Goal: Task Accomplishment & Management: Use online tool/utility

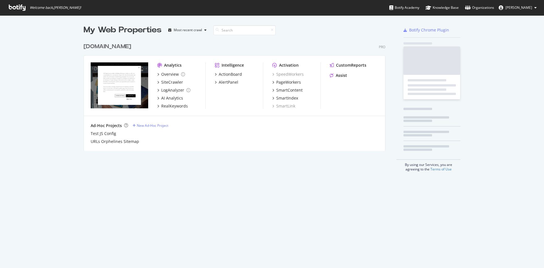
scroll to position [263, 535]
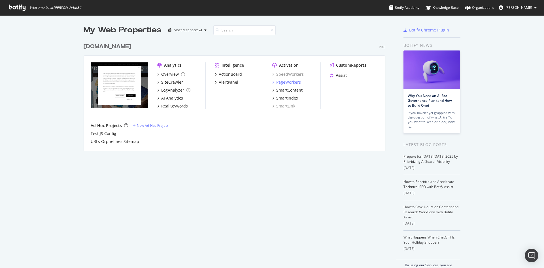
click at [285, 81] on div "PageWorkers" at bounding box center [288, 82] width 25 height 6
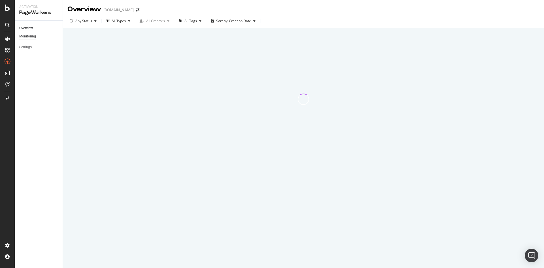
click at [27, 35] on div "Monitoring" at bounding box center [27, 36] width 17 height 6
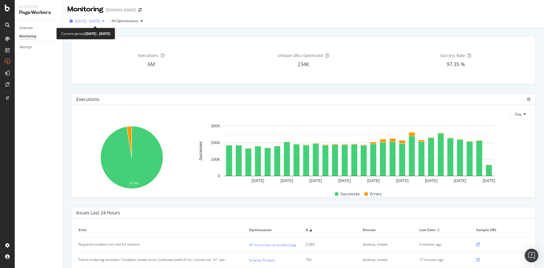
click at [100, 22] on span "[DATE] - [DATE]" at bounding box center [87, 21] width 25 height 5
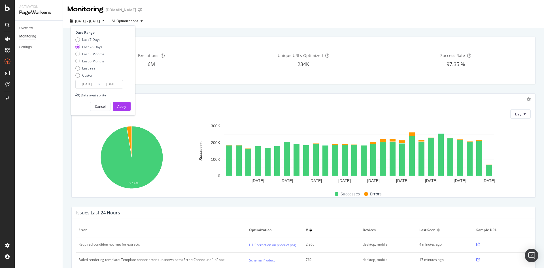
click at [100, 22] on span "[DATE] - [DATE]" at bounding box center [87, 21] width 25 height 5
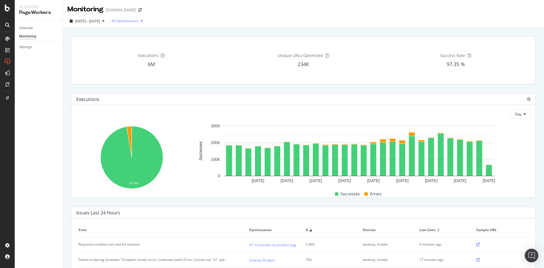
click at [138, 19] on div "All Optimizations" at bounding box center [125, 20] width 27 height 3
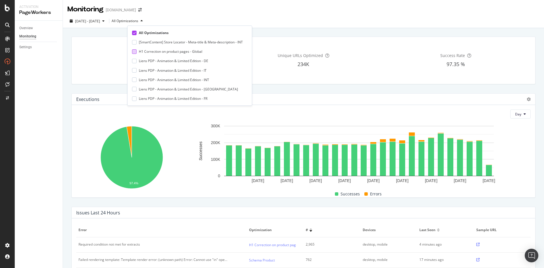
click at [181, 52] on div "H1 Correction on product pages - Global" at bounding box center [170, 51] width 63 height 5
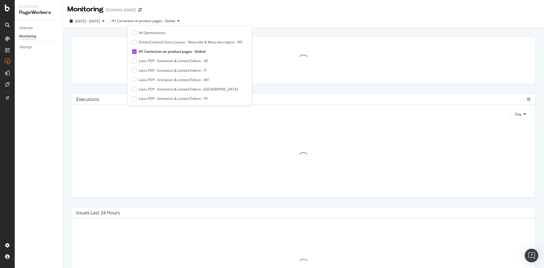
click at [339, 33] on div at bounding box center [303, 60] width 471 height 57
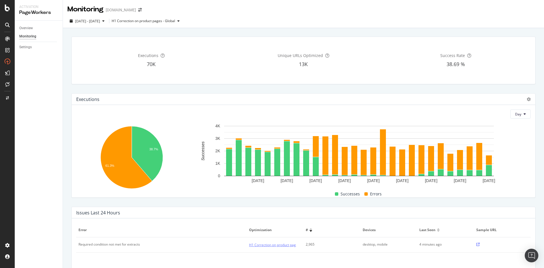
click at [266, 246] on link "H1 Correction on product pages - Global" at bounding box center [280, 245] width 63 height 6
click at [476, 244] on icon at bounding box center [477, 243] width 3 height 3
click at [266, 244] on link "H1 Correction on product pages - Global" at bounding box center [280, 245] width 63 height 6
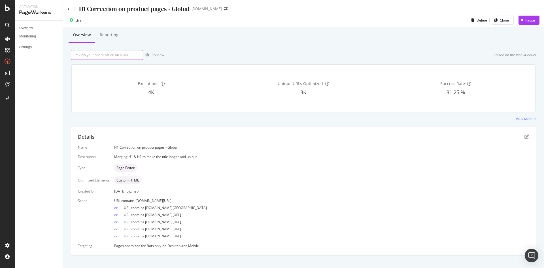
click at [124, 55] on input "url" at bounding box center [107, 55] width 72 height 10
paste input "https://de.st-dupont.com/products/1872-rucksack-1mg223bk2?channable=41ff6069640…"
type input "https://de.st-dupont.com/products/1872-rucksack-1mg223bk2?channable=41ff6069640…"
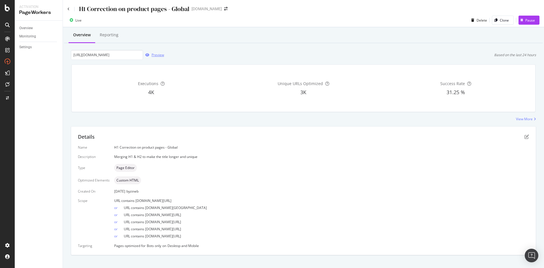
click at [153, 55] on div "Preview" at bounding box center [157, 54] width 12 height 5
click at [6, 39] on icon at bounding box center [7, 39] width 5 height 5
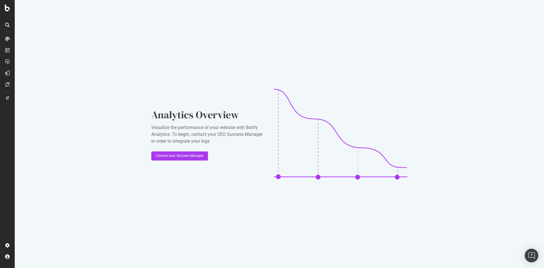
click at [6, 46] on div at bounding box center [7, 50] width 9 height 9
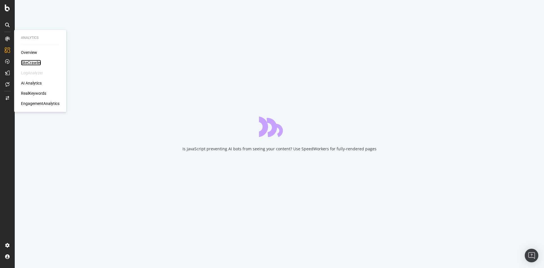
click at [30, 63] on div "SiteCrawler" at bounding box center [31, 63] width 20 height 6
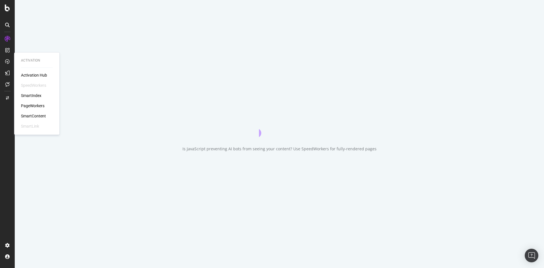
click at [34, 107] on div "PageWorkers" at bounding box center [32, 106] width 23 height 6
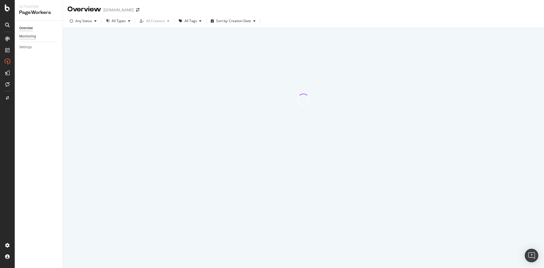
click at [30, 38] on div "Monitoring" at bounding box center [27, 36] width 17 height 6
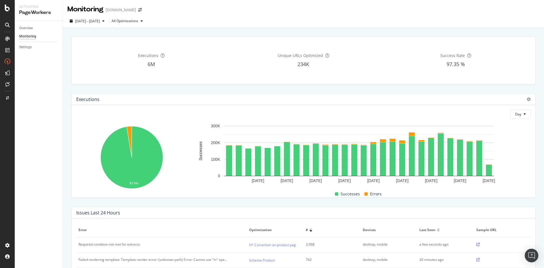
scroll to position [57, 0]
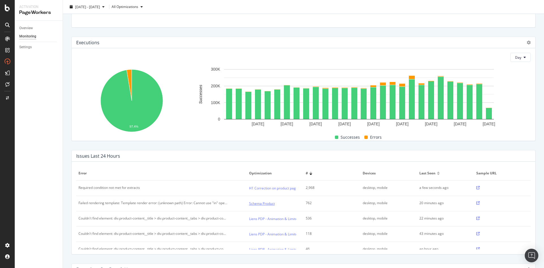
click at [260, 203] on link "Schema Product" at bounding box center [262, 203] width 26 height 6
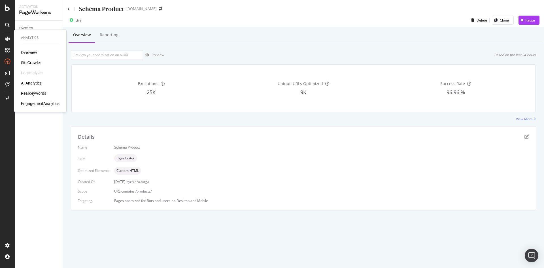
click at [7, 39] on icon at bounding box center [7, 39] width 5 height 5
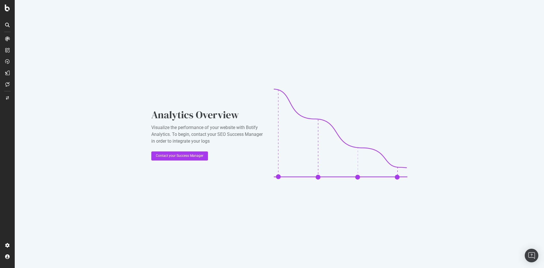
click at [8, 61] on icon at bounding box center [7, 61] width 5 height 5
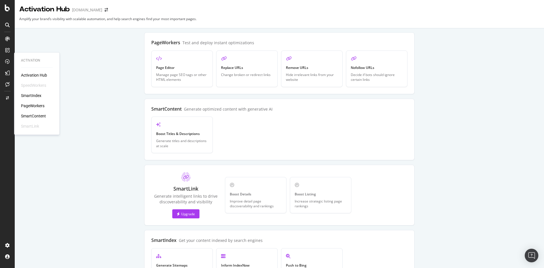
click at [36, 105] on div "PageWorkers" at bounding box center [32, 106] width 23 height 6
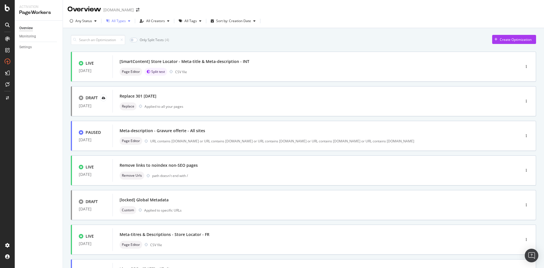
click at [122, 23] on div "All Types" at bounding box center [119, 20] width 14 height 3
click at [177, 36] on div "Only Split Tests ( 4 ) Create Optimization" at bounding box center [303, 40] width 465 height 10
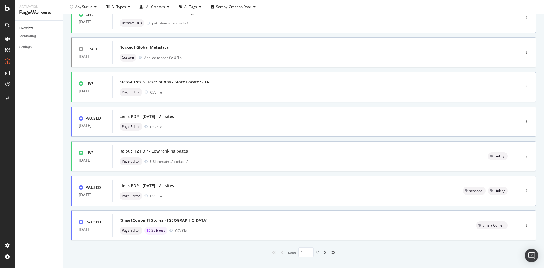
scroll to position [161, 0]
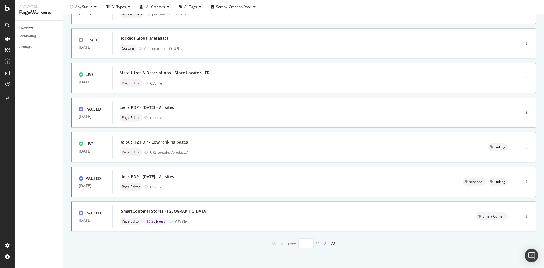
click at [323, 244] on icon "angle-right" at bounding box center [324, 243] width 3 height 5
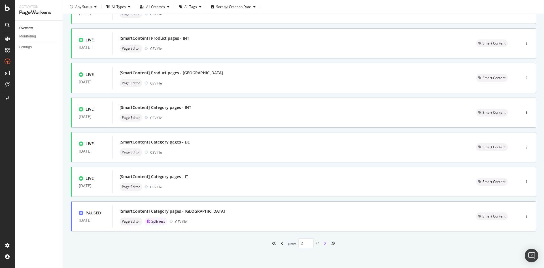
click at [324, 242] on icon "angle-right" at bounding box center [324, 243] width 3 height 5
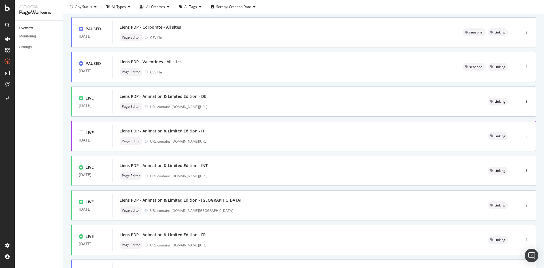
scroll to position [0, 0]
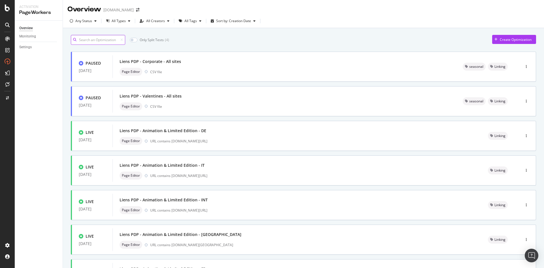
click at [106, 39] on input at bounding box center [98, 40] width 54 height 10
type input "1"
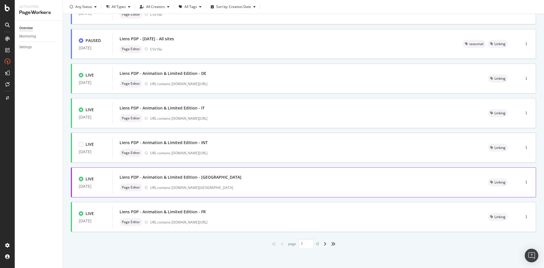
scroll to position [161, 0]
drag, startPoint x: 179, startPoint y: 210, endPoint x: 193, endPoint y: 243, distance: 36.8
click at [193, 243] on div "page 1 / 2" at bounding box center [303, 243] width 465 height 10
drag, startPoint x: 192, startPoint y: 213, endPoint x: 150, endPoint y: 214, distance: 41.4
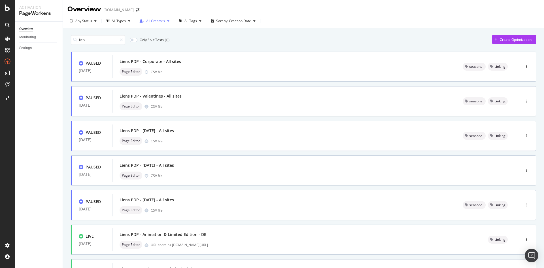
click at [145, 20] on div "button" at bounding box center [141, 20] width 9 height 3
click at [212, 24] on div "Sort by: Creation Date" at bounding box center [232, 21] width 49 height 8
click at [177, 23] on div "button" at bounding box center [180, 20] width 8 height 3
click at [193, 72] on div "Linking" at bounding box center [192, 70] width 11 height 5
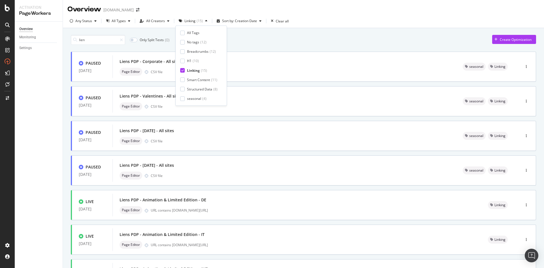
click at [284, 46] on div "lien Only Split Tests ( 0 ) Create Optimization PAUSED 17 Feb. 2025 Liens PDP -…" at bounding box center [303, 220] width 465 height 377
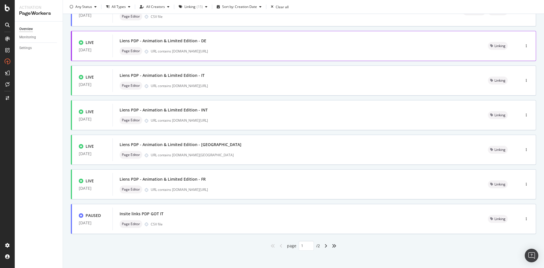
scroll to position [161, 0]
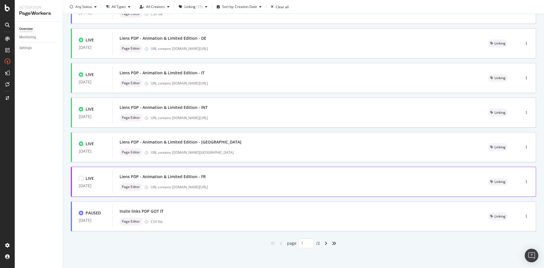
click at [253, 189] on div "URL contains [DOMAIN_NAME][URL]" at bounding box center [312, 186] width 323 height 5
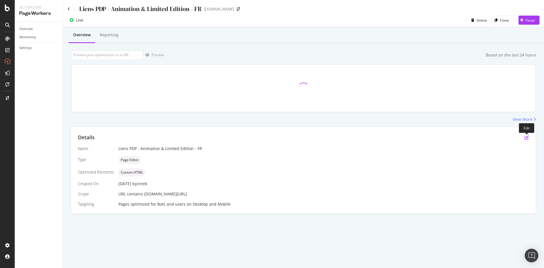
click at [526, 137] on icon "pen-to-square" at bounding box center [526, 137] width 5 height 5
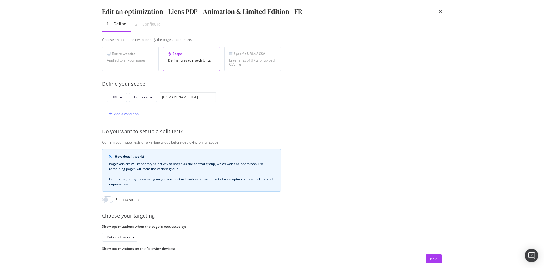
scroll to position [125, 0]
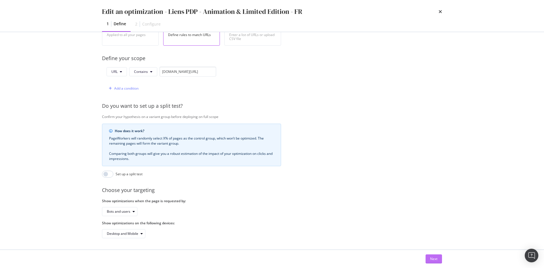
click at [435, 260] on div "Next" at bounding box center [433, 258] width 7 height 5
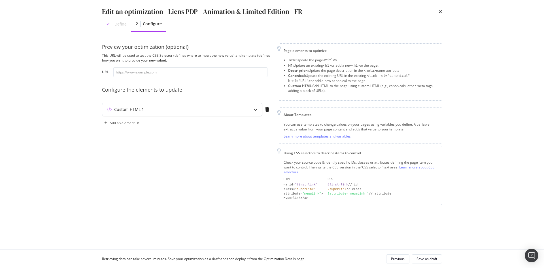
click at [217, 107] on div "Custom HTML 1" at bounding box center [170, 109] width 137 height 6
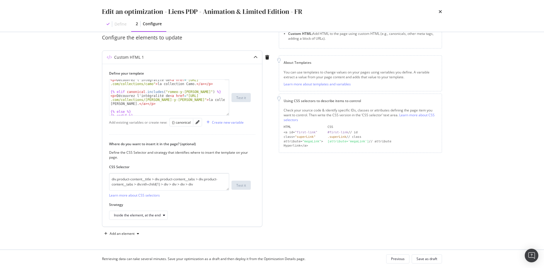
scroll to position [329, 0]
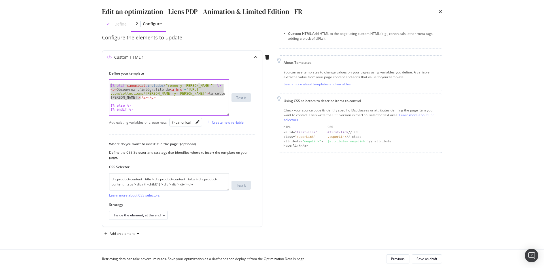
drag, startPoint x: 156, startPoint y: 99, endPoint x: 96, endPoint y: 85, distance: 61.9
click at [96, 85] on div "Preview your optimization (optional) This URL will be used to test the CSS Sele…" at bounding box center [272, 140] width 362 height 217
click at [150, 98] on div "{% elif canonical . includes ( "romeo-y-julieta" ) %} < p > Découvrez l'intégra…" at bounding box center [166, 98] width 115 height 36
type textarea "<p>Découvrez l'intégralité de <a href="https://fr.st-dupont.com/collections/rom…"
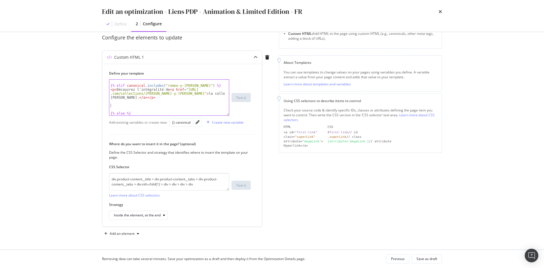
paste textarea "<p>Découvrez l'intégralité de <a href="https://fr.st-dupont.com/collections/rom…"
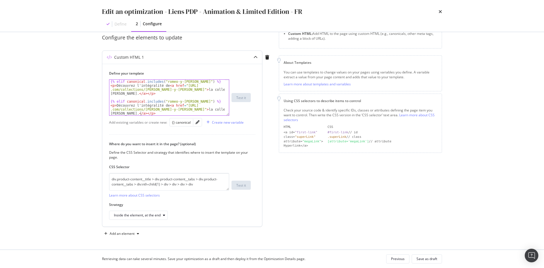
scroll to position [333, 0]
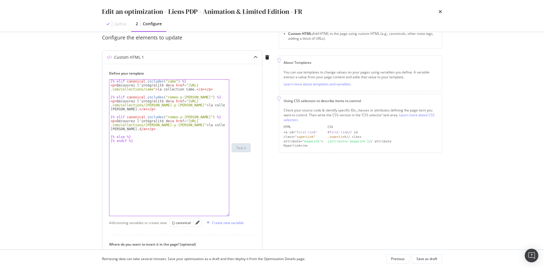
drag, startPoint x: 227, startPoint y: 113, endPoint x: 229, endPoint y: 214, distance: 100.5
click at [229, 214] on div "<p>Découvrez l'intégralité de <a href="https://fr.st-dupont.com/collections/rom…" at bounding box center [180, 147] width 142 height 136
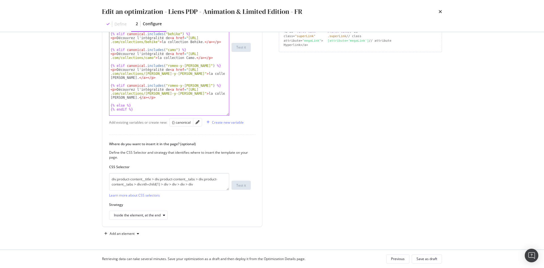
scroll to position [68, 0]
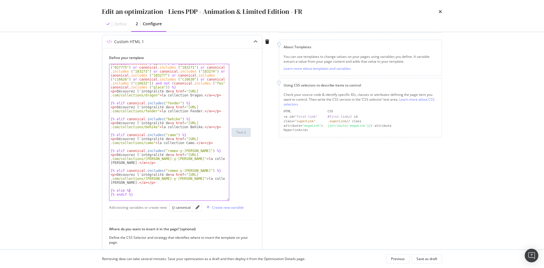
click at [184, 189] on div "{% elif ( canonical . includes ( "dragon" ) or canonical . includes ( "020173" …" at bounding box center [166, 140] width 115 height 180
drag, startPoint x: 164, startPoint y: 171, endPoint x: 191, endPoint y: 171, distance: 27.2
click at [191, 171] on div "{% elif ( canonical . includes ( "dragon" ) or canonical . includes ( "020173" …" at bounding box center [166, 140] width 115 height 180
paste textarea "jules-verne"
click at [187, 189] on div "{% elif ( canonical . includes ( "dragon" ) or canonical . includes ( "020173" …" at bounding box center [166, 140] width 115 height 180
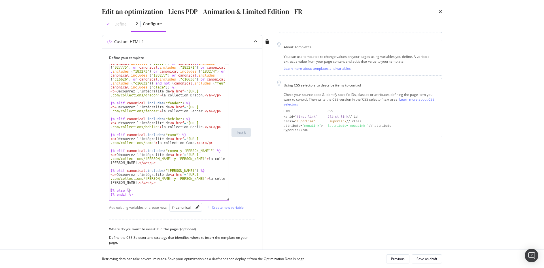
click at [167, 174] on div "{% elif ( canonical . includes ( "dragon" ) or canonical . includes ( "020173" …" at bounding box center [166, 140] width 115 height 180
drag, startPoint x: 200, startPoint y: 178, endPoint x: 125, endPoint y: 183, distance: 75.4
click at [125, 183] on div "{% elif ( canonical . includes ( "dragon" ) or canonical . includes ( "020173" …" at bounding box center [166, 140] width 115 height 180
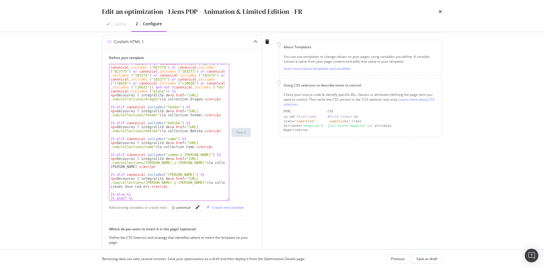
scroll to position [0, 20]
drag, startPoint x: 183, startPoint y: 178, endPoint x: 170, endPoint y: 183, distance: 14.1
click at [170, 183] on div "{% elif ( canonical . includes ( "dragon" ) or canonical . includes ( "020173" …" at bounding box center [166, 144] width 115 height 180
paste textarea "jules-verne"
type textarea "<p>Découvrez l'intégralité de <a href="https://fr.st-dupont.com/collections/jul…"
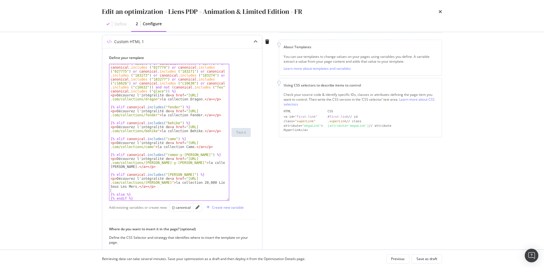
click at [202, 190] on div "{% elif ( canonical . includes ( "dragon" ) or canonical . includes ( "020173" …" at bounding box center [166, 144] width 115 height 180
click at [197, 186] on div "{% elif ( canonical . includes ( "dragon" ) or canonical . includes ( "020173" …" at bounding box center [166, 144] width 115 height 180
drag, startPoint x: 189, startPoint y: 186, endPoint x: 108, endPoint y: 174, distance: 82.2
click at [108, 174] on div "Define your template <p>Découvrez l'intégralité de <a href="https://fr.st-dupon…" at bounding box center [182, 179] width 160 height 263
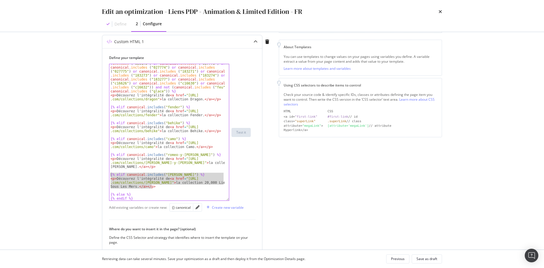
type textarea "{% elif canonical.includes("jules-verne") %} <p>Découvrez l'intégralité de <a h…"
click at [428, 260] on div "Save as draft" at bounding box center [426, 258] width 21 height 5
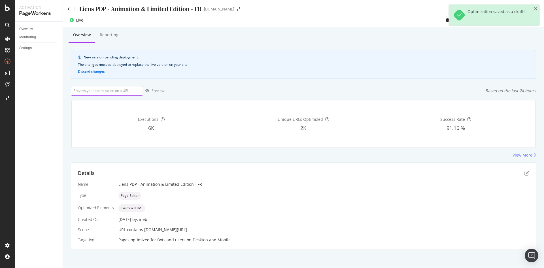
click at [106, 91] on input "url" at bounding box center [107, 91] width 72 height 10
paste input "https://fr.st-dupont.com/products/etui-double-cigares-jules-verne-bleu-gulf-str…"
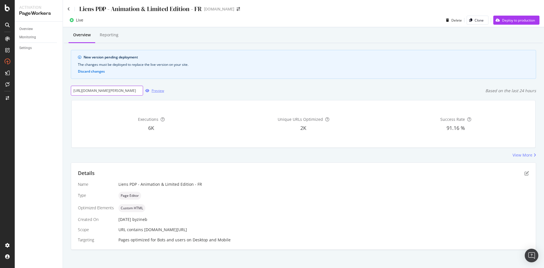
type input "https://fr.st-dupont.com/products/etui-double-cigares-jules-verne-bleu-gulf-str…"
click at [151, 92] on div "button" at bounding box center [147, 90] width 8 height 3
click at [514, 23] on div "Deploy to production" at bounding box center [514, 20] width 42 height 8
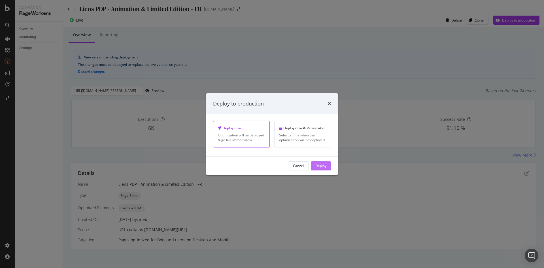
click at [321, 164] on div "Deploy" at bounding box center [320, 165] width 11 height 5
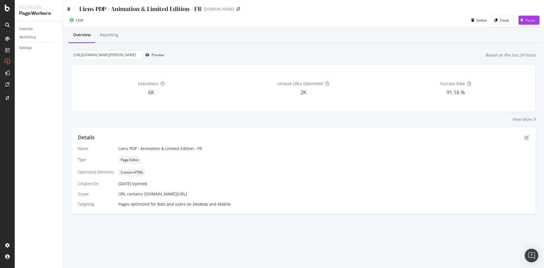
click at [69, 7] on icon at bounding box center [68, 9] width 3 height 4
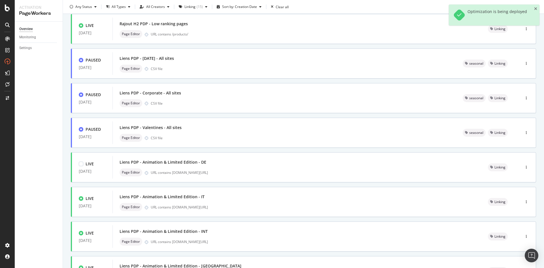
scroll to position [161, 0]
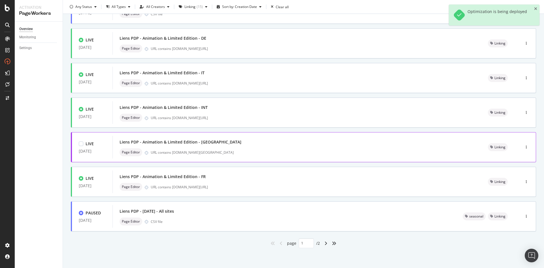
click at [228, 140] on div "Liens PDP - Animation & Limited Edition - [GEOGRAPHIC_DATA]" at bounding box center [296, 142] width 354 height 8
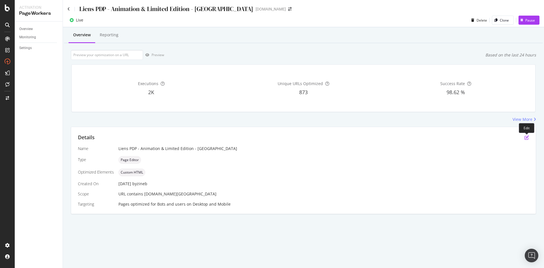
click at [526, 138] on icon "pen-to-square" at bounding box center [526, 137] width 5 height 5
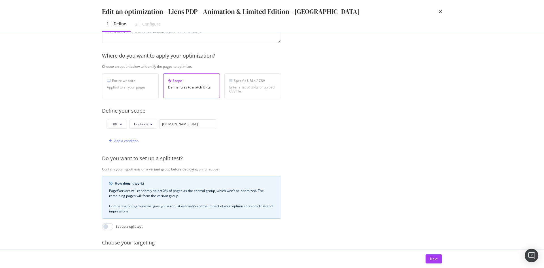
scroll to position [125, 0]
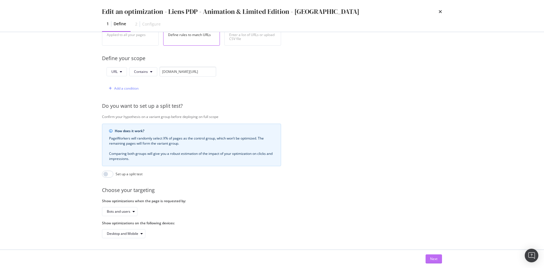
click at [439, 261] on button "Next" at bounding box center [433, 258] width 16 height 9
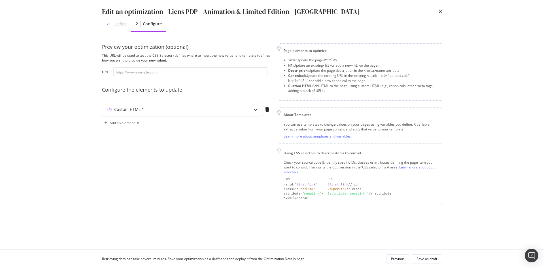
click at [239, 108] on div "Custom HTML 1" at bounding box center [170, 109] width 137 height 6
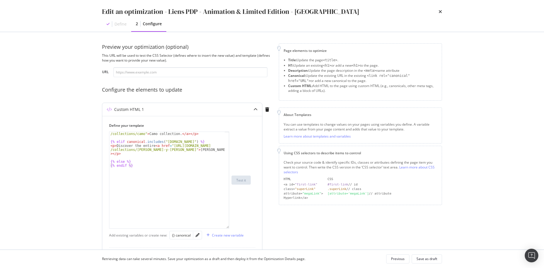
drag, startPoint x: 227, startPoint y: 165, endPoint x: 227, endPoint y: 227, distance: 61.7
click at [228, 226] on div "1 < p > Discover the full < a href = "https://uk.st-dupont.com /collections/cam…" at bounding box center [169, 179] width 120 height 97
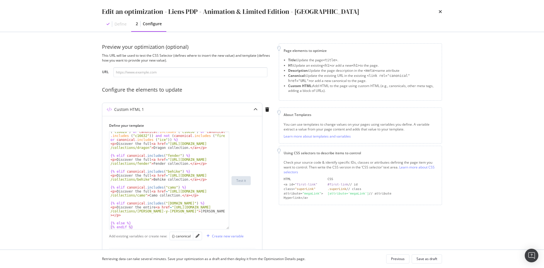
type textarea "<p>Discover the entire <a href="https://uk.st-dupont.com/collections/romeo-y-ju…"
click at [136, 215] on div "{% elif ( canonical . includes ( "dragon" ) or canonical . includes ( "020173" …" at bounding box center [166, 172] width 115 height 141
paste textarea "<p>Discover the full <a href="https://fr.st-dupont.com/collections/jules-verne"…"
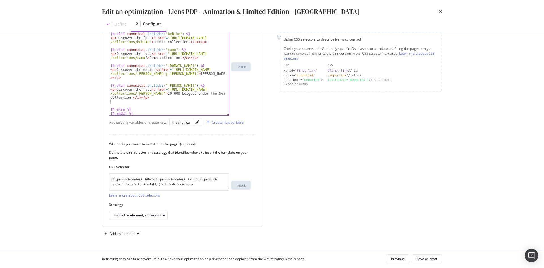
scroll to position [240, 0]
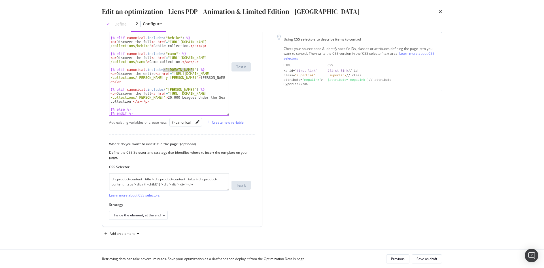
drag, startPoint x: 163, startPoint y: 70, endPoint x: 193, endPoint y: 70, distance: 29.7
click at [193, 70] on div "{% elif canonical . includes ( "fender" ) %} < p > Discover the full < a href =…" at bounding box center [166, 68] width 115 height 105
paste textarea "romeo-y-julieta"
drag, startPoint x: 185, startPoint y: 95, endPoint x: 180, endPoint y: 95, distance: 5.1
click at [180, 95] on div "{% elif canonical . includes ( "fender" ) %} < p > Discover the full < a href =…" at bounding box center [166, 68] width 115 height 105
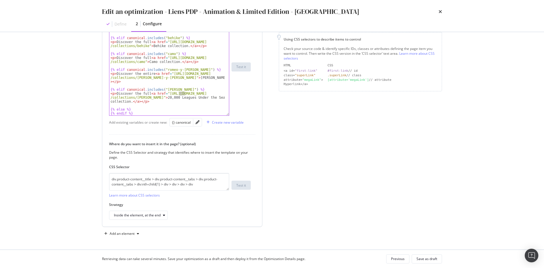
click at [181, 95] on div "{% elif canonical . includes ( "fender" ) %} < p > Discover the full < a href =…" at bounding box center [166, 66] width 115 height 97
click at [185, 93] on div "{% elif canonical . includes ( "fender" ) %} < p > Discover the full < a href =…" at bounding box center [166, 68] width 115 height 105
click at [198, 108] on div "{% elif canonical . includes ( "fender" ) %} < p > Discover the full < a href =…" at bounding box center [166, 68] width 115 height 105
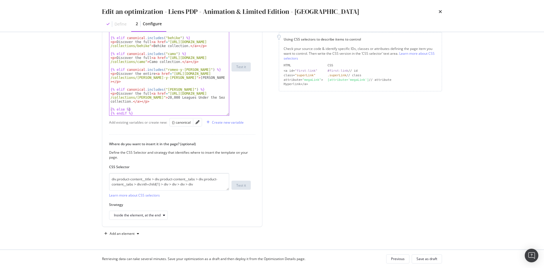
type textarea "{% else %}"
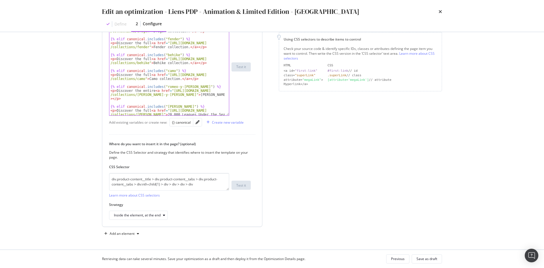
scroll to position [240, 0]
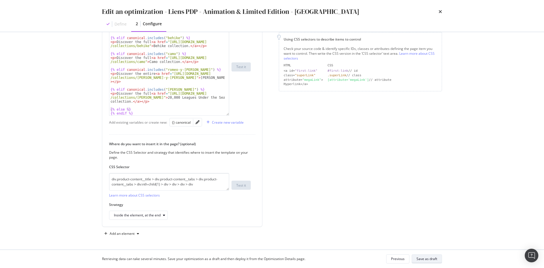
click at [424, 259] on div "Save as draft" at bounding box center [426, 258] width 21 height 5
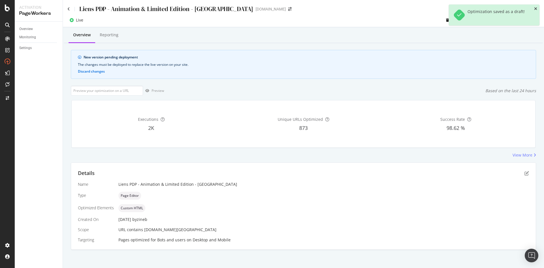
click at [535, 10] on icon "close toast" at bounding box center [535, 9] width 3 height 4
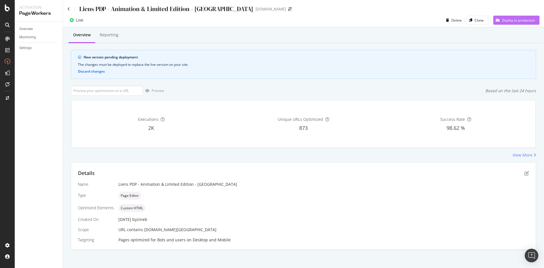
click at [519, 18] on div "Deploy to production" at bounding box center [518, 20] width 33 height 5
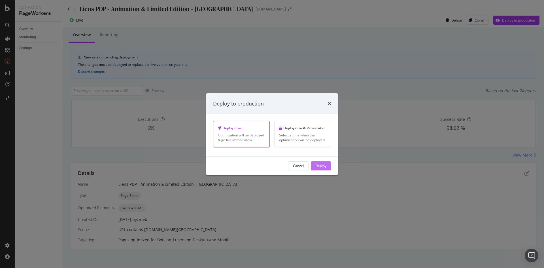
click at [323, 163] on div "Deploy" at bounding box center [320, 165] width 11 height 5
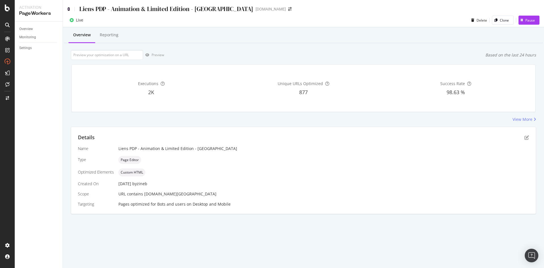
click at [67, 8] on icon at bounding box center [68, 9] width 3 height 4
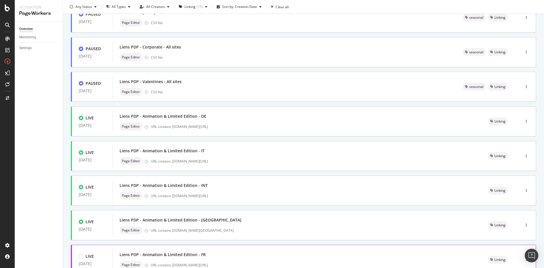
scroll to position [161, 0]
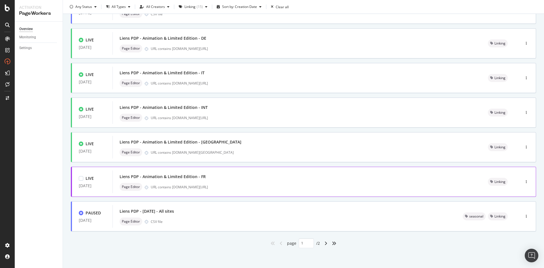
click at [231, 178] on div "Liens PDP - Animation & Limited Edition - FR" at bounding box center [296, 176] width 354 height 8
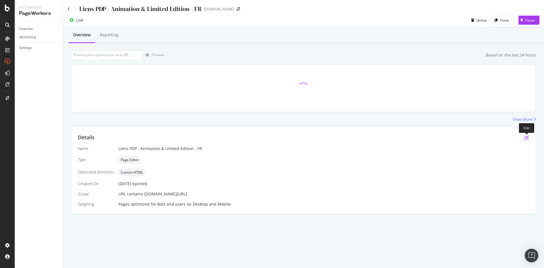
click at [526, 138] on icon "pen-to-square" at bounding box center [526, 137] width 5 height 5
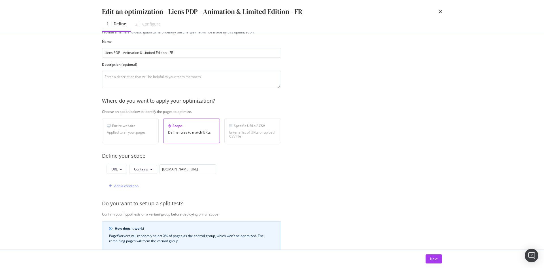
scroll to position [125, 0]
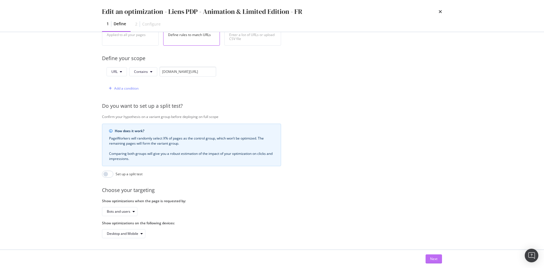
click at [433, 261] on div "Next" at bounding box center [433, 258] width 7 height 5
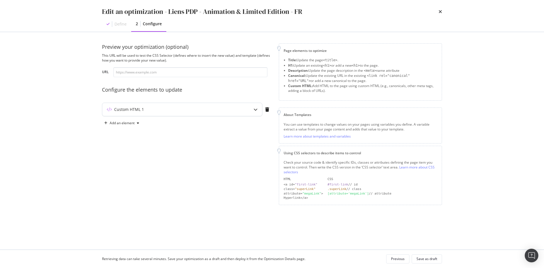
click at [191, 112] on div "Custom HTML 1" at bounding box center [182, 109] width 160 height 13
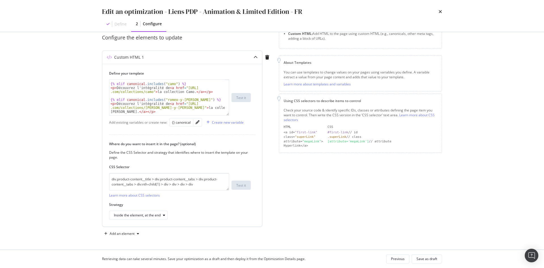
scroll to position [332, 0]
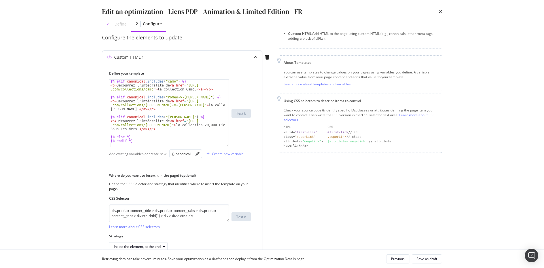
drag, startPoint x: 228, startPoint y: 115, endPoint x: 228, endPoint y: 146, distance: 31.4
click at [228, 146] on div "{% elif canonical . includes ( "camo" ) %} < p > Découvrez l'intégralité de < a…" at bounding box center [169, 113] width 120 height 68
click at [439, 11] on icon "times" at bounding box center [439, 11] width 3 height 5
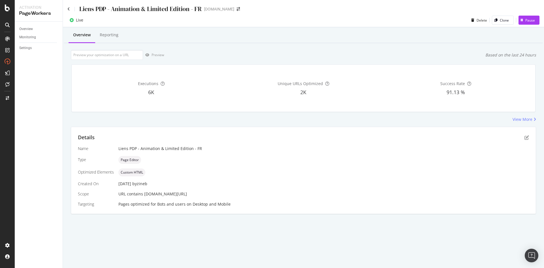
click at [70, 6] on div "Liens PDP - Animation & Limited Edition - FR" at bounding box center [134, 9] width 134 height 9
click at [69, 8] on icon at bounding box center [68, 9] width 3 height 4
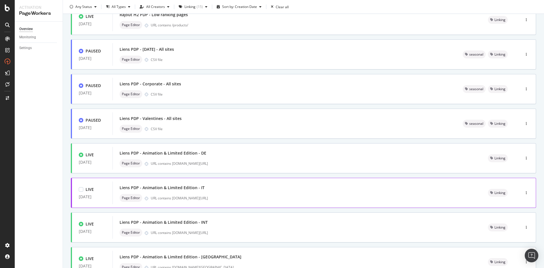
scroll to position [161, 0]
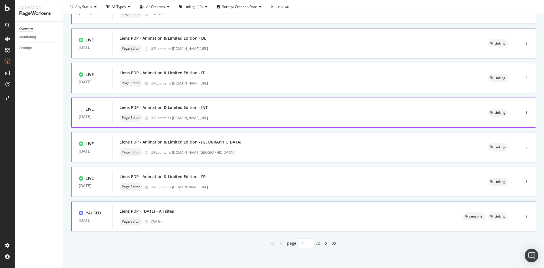
click at [222, 109] on div "Liens PDP - Animation & Limited Edition - INT" at bounding box center [296, 107] width 354 height 8
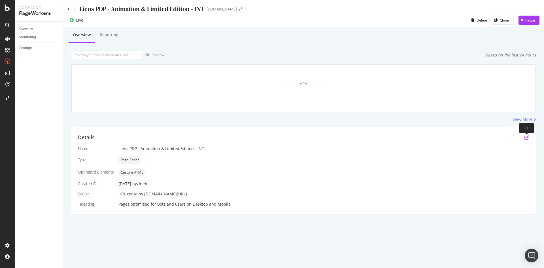
click at [526, 137] on icon "pen-to-square" at bounding box center [526, 137] width 5 height 5
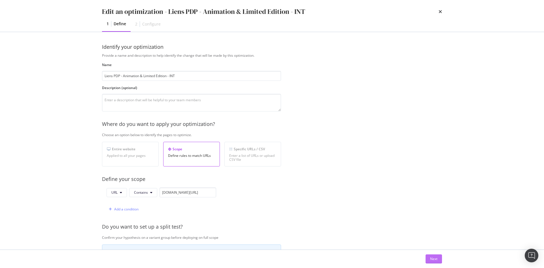
click at [436, 260] on div "Next" at bounding box center [433, 258] width 7 height 5
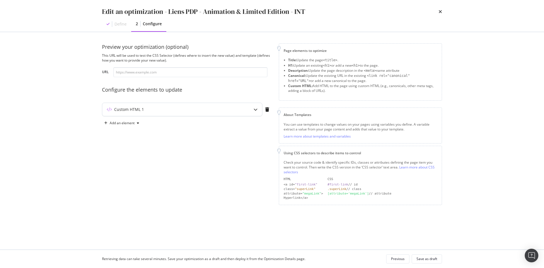
click at [212, 107] on div "Custom HTML 1" at bounding box center [170, 109] width 137 height 6
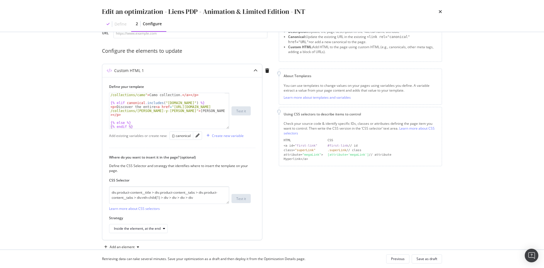
scroll to position [52, 0]
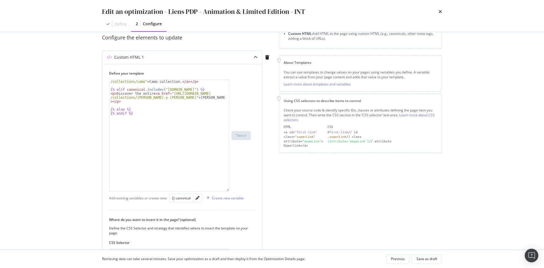
drag, startPoint x: 228, startPoint y: 113, endPoint x: 223, endPoint y: 189, distance: 76.1
click at [223, 189] on div "< p > Discover the full < a href = "https://www.st-dupont.com /collections/camo…" at bounding box center [169, 135] width 120 height 112
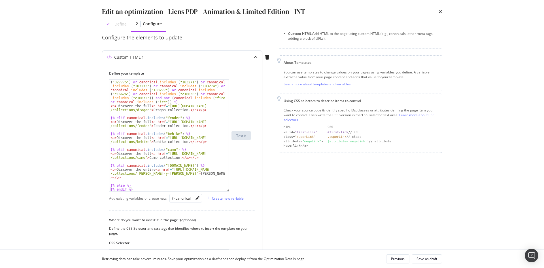
scroll to position [213, 0]
drag, startPoint x: 135, startPoint y: 173, endPoint x: 164, endPoint y: 174, distance: 28.9
click at [164, 174] on div "{% elif ( canonical . includes ( "dragon" ) or canonical . includes ( "020173" …" at bounding box center [166, 141] width 115 height 155
drag, startPoint x: 195, startPoint y: 166, endPoint x: 163, endPoint y: 165, distance: 31.7
click at [163, 165] on div "{% elif ( canonical . includes ( "dragon" ) or canonical . includes ( "020173" …" at bounding box center [166, 141] width 115 height 155
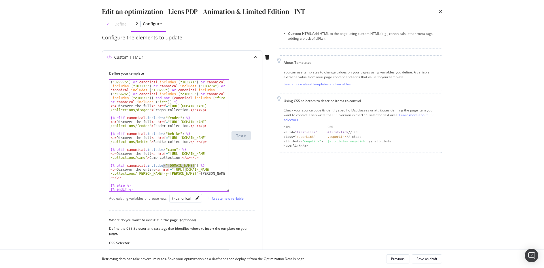
paste textarea "romeo-y-julieta"
click at [205, 178] on div "{% elif ( canonical . includes ( "dragon" ) or canonical . includes ( "020173" …" at bounding box center [166, 141] width 115 height 155
type textarea "<p>Discover the entire <a href="https://www.st-dupont.com/collections/romeo-y-j…"
paste textarea "<p>Discover the full <a href="https://fr.st-dupont.com/collections/jules-verne"…"
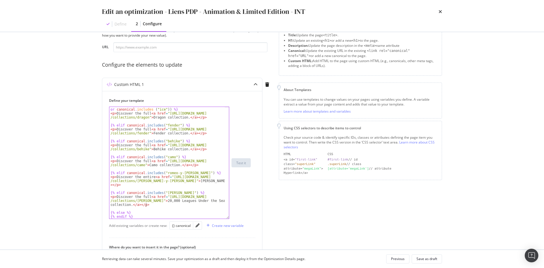
scroll to position [15, 0]
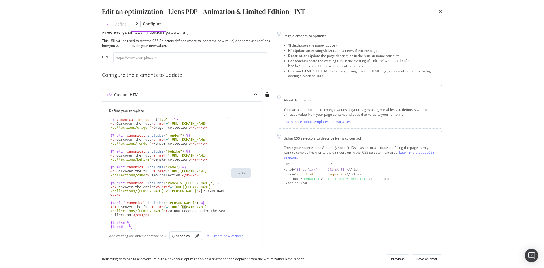
click at [185, 207] on div "{% elif ( canonical . includes ( "dragon" ) or canonical . includes ( "020173" …" at bounding box center [166, 159] width 115 height 155
click at [203, 215] on div "{% elif ( canonical . includes ( "dragon" ) or canonical . includes ( "020173" …" at bounding box center [166, 159] width 115 height 155
drag, startPoint x: 154, startPoint y: 212, endPoint x: 167, endPoint y: 207, distance: 13.6
click at [167, 207] on div "{% elif ( canonical . includes ( "dragon" ) or canonical . includes ( "020173" …" at bounding box center [166, 159] width 115 height 155
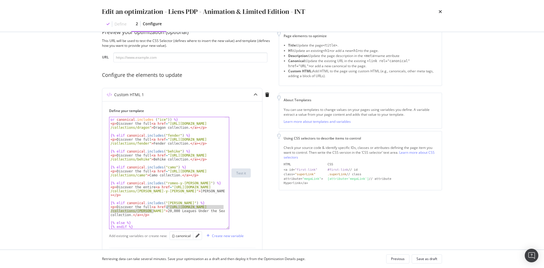
type textarea "<p>Discover the full <a href="https://www.st-dupont.com/collections/jules-verne…"
click at [422, 259] on div "Save as draft" at bounding box center [426, 258] width 21 height 5
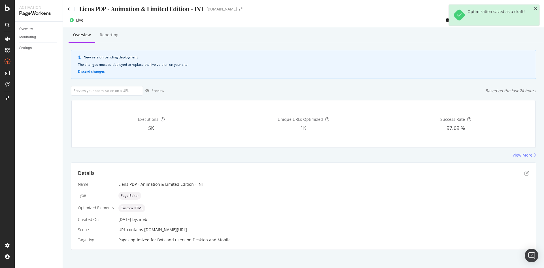
click at [535, 9] on icon "close toast" at bounding box center [535, 9] width 3 height 4
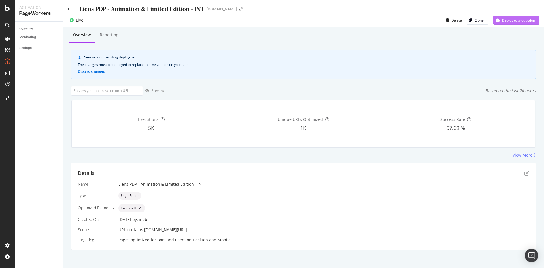
click at [523, 22] on div "Deploy to production" at bounding box center [518, 20] width 33 height 5
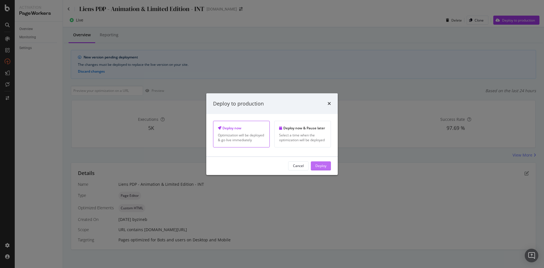
click at [322, 164] on div "Deploy" at bounding box center [320, 165] width 11 height 5
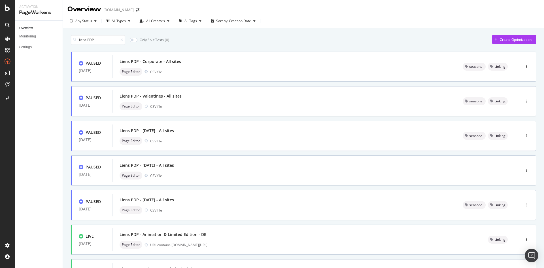
click at [209, 155] on div "PAUSED [DATE] Liens PDP - Corporate - All sites Page Editor CSV file seasonal L…" at bounding box center [303, 231] width 465 height 358
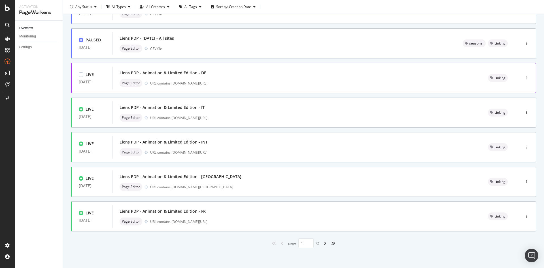
click at [237, 81] on div "URL contains [DOMAIN_NAME][URL]" at bounding box center [312, 83] width 324 height 5
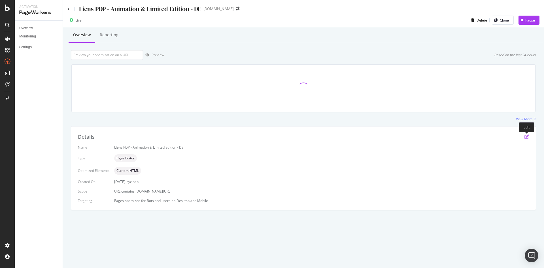
click at [526, 134] on icon "pen-to-square" at bounding box center [526, 136] width 5 height 5
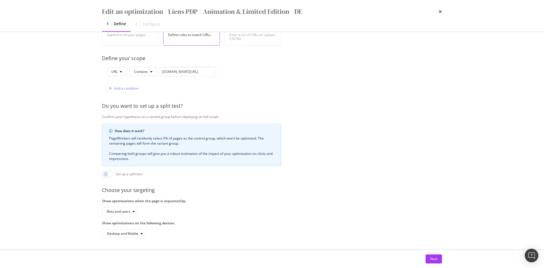
scroll to position [125, 0]
click at [434, 258] on div "Next" at bounding box center [433, 258] width 7 height 5
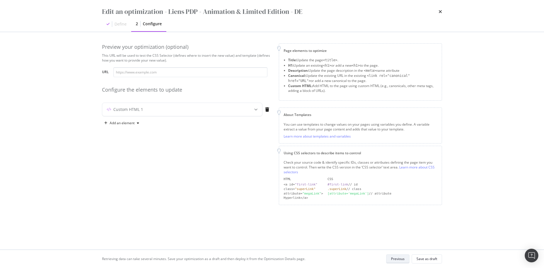
scroll to position [0, 0]
click at [221, 108] on div "Custom HTML 1" at bounding box center [170, 109] width 137 height 6
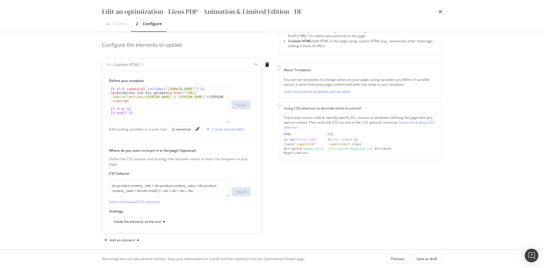
scroll to position [51, 0]
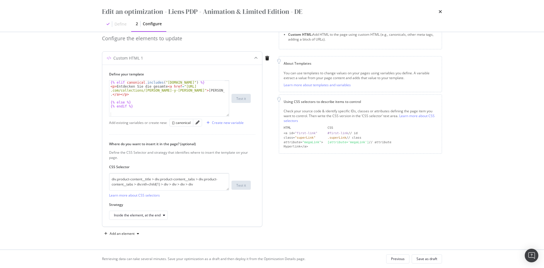
click at [162, 96] on div "{% [DEMOGRAPHIC_DATA] canonical . includes ( "[DOMAIN_NAME]" ) %} < p > Entdeck…" at bounding box center [166, 102] width 115 height 44
drag, startPoint x: 163, startPoint y: 83, endPoint x: 193, endPoint y: 82, distance: 29.5
click at [193, 82] on div "{% elif canonical . includes ( "de.st-dupont.com" ) %} < p > Entdecken Sie die …" at bounding box center [166, 102] width 115 height 44
drag, startPoint x: 143, startPoint y: 91, endPoint x: 151, endPoint y: 90, distance: 8.3
click at [151, 90] on div "{% elif canonical . includes ( "de.st-dupont.com" ) %} < p > Entdecken Sie die …" at bounding box center [166, 102] width 115 height 44
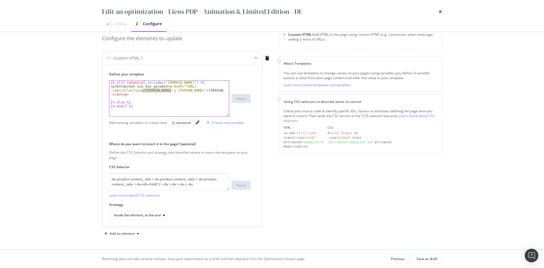
drag, startPoint x: 142, startPoint y: 90, endPoint x: 170, endPoint y: 91, distance: 27.5
click at [170, 91] on div "{% elif canonical . includes ( "de.st-dupont.com" ) %} < p > Entdecken Sie die …" at bounding box center [166, 102] width 115 height 44
paste textarea "{% elif canonical.includes("romeo-y-julieta") %}"
type textarea "{% elif canonical.includes("romeo-y-julieta") %}"
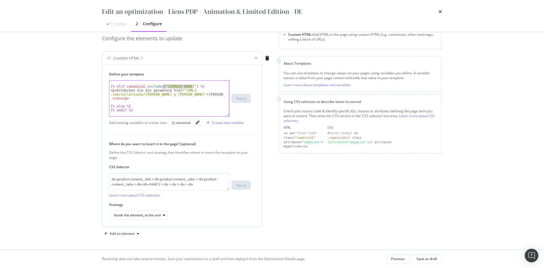
drag, startPoint x: 193, startPoint y: 86, endPoint x: 163, endPoint y: 86, distance: 30.6
click at [163, 86] on div "{% elif canonical . includes ( "de.st-dupont.com" ) %} < p > Entdecken Sie die …" at bounding box center [166, 102] width 115 height 44
click at [166, 103] on div "{% elif canonical . includes ( "romeo-y-julieta" ) %} < p > Entdecken Sie die g…" at bounding box center [166, 102] width 115 height 44
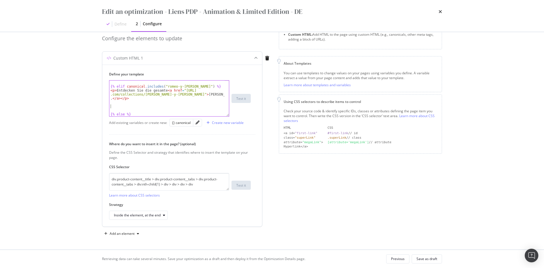
click at [121, 107] on div "{% elif canonical . includes ( "romeo-y-julieta" ) %} < p > Entdecken Sie die g…" at bounding box center [166, 102] width 115 height 44
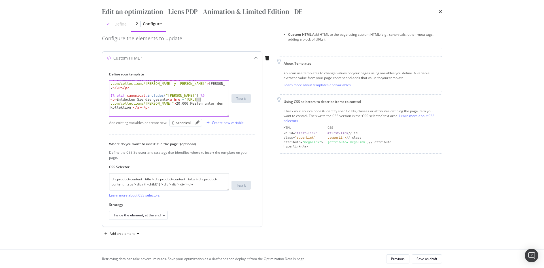
drag, startPoint x: 196, startPoint y: 99, endPoint x: 200, endPoint y: 99, distance: 3.4
click at [200, 99] on div "< p > Entdecken Sie die gesamte < a href = "https://de.st-dupont .com/collectio…" at bounding box center [166, 104] width 115 height 52
type textarea "<p>Entdecken Sie die gesamte <a href="https://de.st-dupont.com/collections/jule…"
click at [273, 172] on div "Preview your optimization (optional) This URL will be used to test the CSS Sele…" at bounding box center [272, 115] width 340 height 246
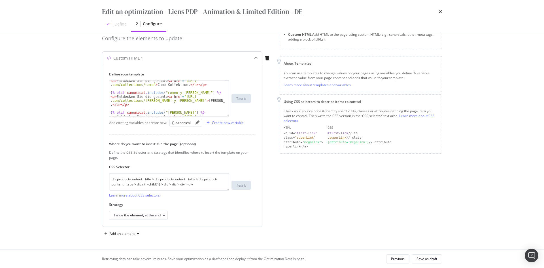
scroll to position [317, 0]
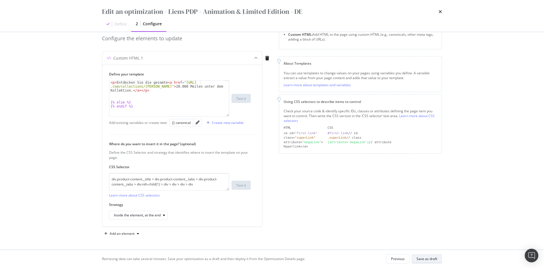
click at [435, 259] on div "Save as draft" at bounding box center [426, 258] width 21 height 5
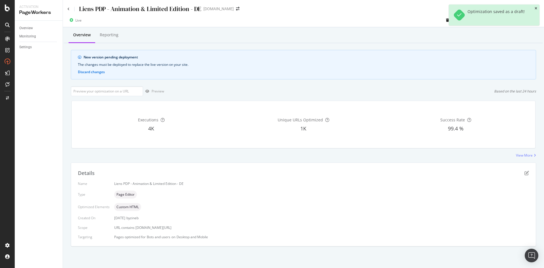
click at [535, 8] on icon "close toast" at bounding box center [535, 8] width 3 height 3
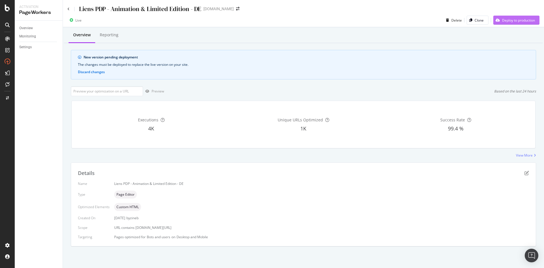
click at [509, 23] on div "Deploy to production" at bounding box center [514, 20] width 42 height 8
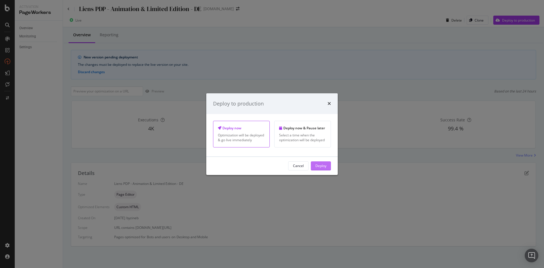
click at [327, 165] on button "Deploy" at bounding box center [321, 165] width 20 height 9
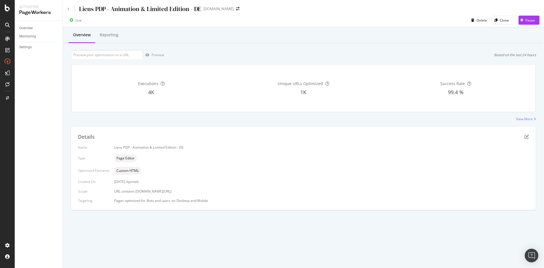
click at [68, 7] on icon at bounding box center [68, 8] width 2 height 3
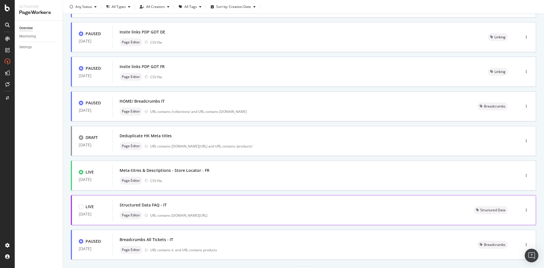
scroll to position [161, 0]
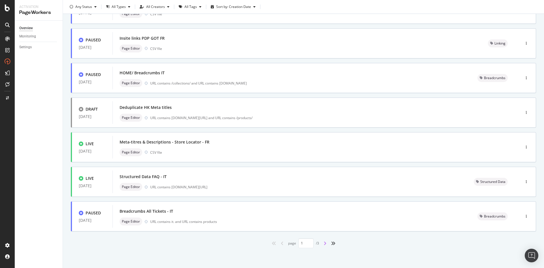
click at [323, 243] on icon "angle-right" at bounding box center [324, 243] width 3 height 5
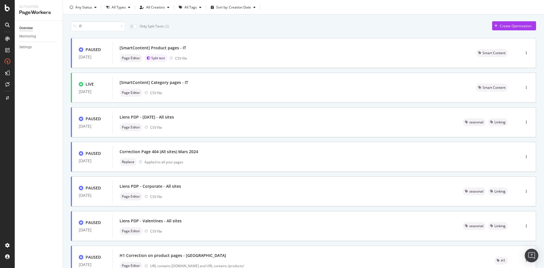
scroll to position [0, 0]
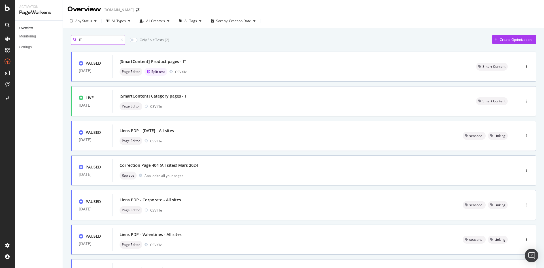
drag, startPoint x: 103, startPoint y: 39, endPoint x: 3, endPoint y: 40, distance: 99.4
click at [3, 40] on div "Activation PageWorkers Overview Monitoring Settings Overview st-dupont.com Any …" at bounding box center [272, 134] width 544 height 268
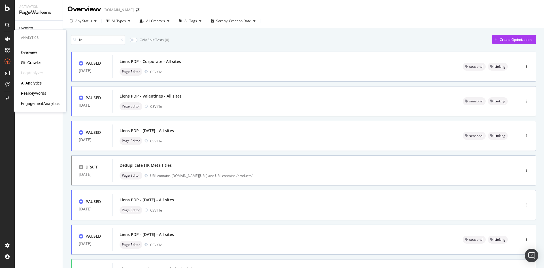
type input "1"
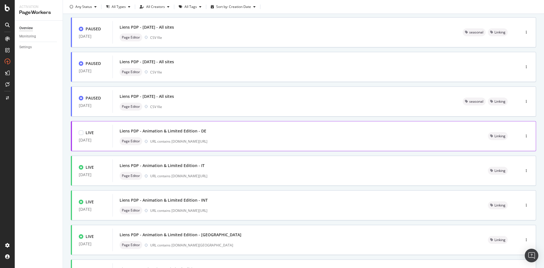
scroll to position [142, 0]
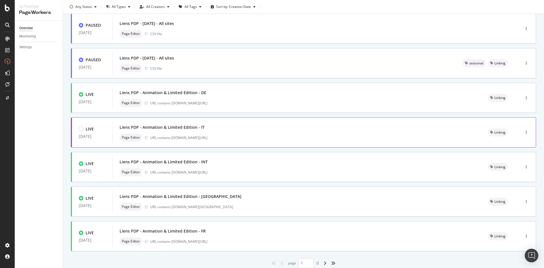
click at [316, 131] on div "Liens PDP - Animation & Limited Edition - IT" at bounding box center [296, 127] width 354 height 8
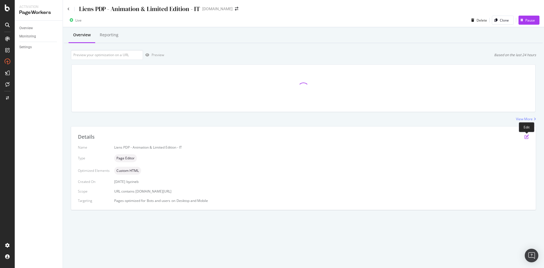
click at [526, 134] on icon "pen-to-square" at bounding box center [526, 136] width 5 height 5
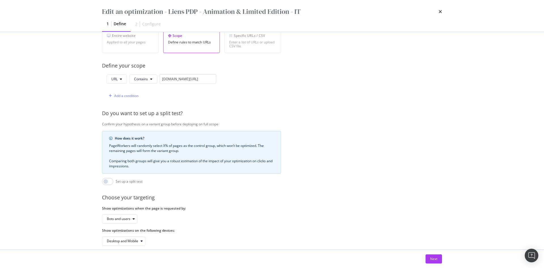
scroll to position [125, 0]
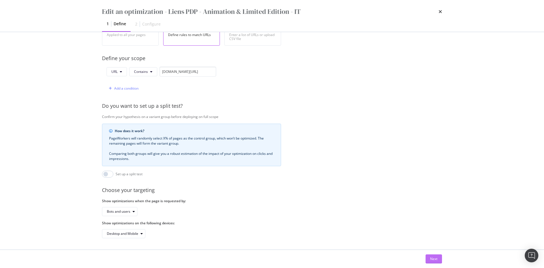
click at [437, 258] on div "Next" at bounding box center [433, 258] width 7 height 5
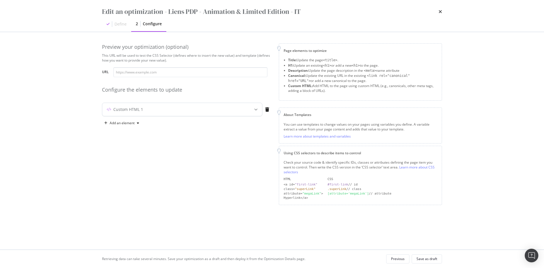
click at [230, 105] on div "Custom HTML 1" at bounding box center [182, 109] width 160 height 13
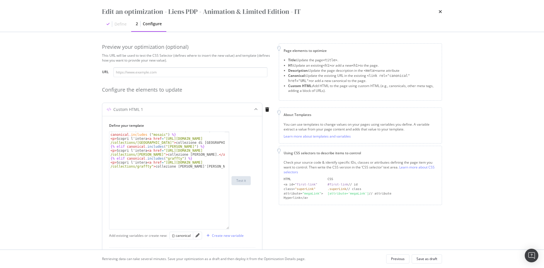
drag, startPoint x: 227, startPoint y: 166, endPoint x: 228, endPoint y: 231, distance: 64.8
click at [228, 229] on div "{% if canonical . includes ( "casablanca" ) or canonical . includes ( "1cb212mc…" at bounding box center [169, 180] width 120 height 98
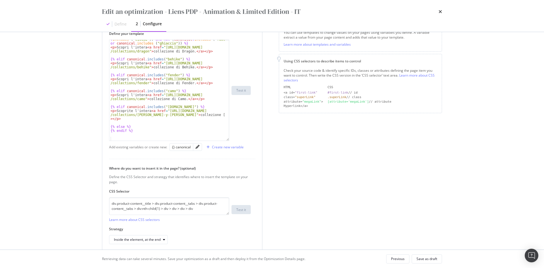
scroll to position [116, 0]
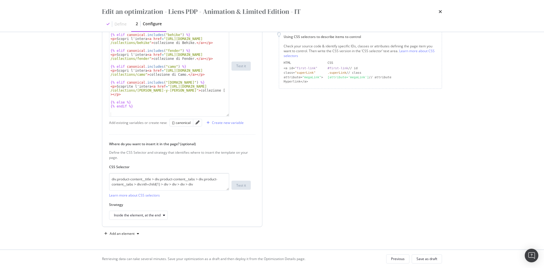
click at [189, 97] on div "{% elif ( canonical . includes ( "dragon" ) or canonical . includes ( "020173" …" at bounding box center [166, 53] width 115 height 144
click at [136, 91] on div "{% elif ( canonical . includes ( "dragon" ) or canonical . includes ( "020173" …" at bounding box center [166, 53] width 115 height 144
drag, startPoint x: 134, startPoint y: 91, endPoint x: 163, endPoint y: 91, distance: 28.0
click at [163, 91] on div "{% elif ( canonical . includes ( "dragon" ) or canonical . includes ( "020173" …" at bounding box center [166, 53] width 115 height 144
drag, startPoint x: 163, startPoint y: 81, endPoint x: 193, endPoint y: 83, distance: 29.8
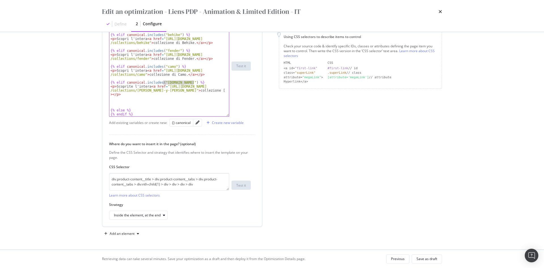
click at [193, 83] on div "{% elif ( canonical . includes ( "dragon" ) or canonical . includes ( "020173" …" at bounding box center [166, 53] width 115 height 144
paste textarea "romeo-y-julieta"
type textarea "{% elif canonical.includes("romeo-y-julieta") %}"
click at [198, 106] on div "{% elif ( canonical . includes ( "dragon" ) or canonical . includes ( "020173" …" at bounding box center [166, 53] width 115 height 144
click at [137, 102] on div "{% elif ( canonical . includes ( "dragon" ) or canonical . includes ( "020173" …" at bounding box center [166, 53] width 115 height 144
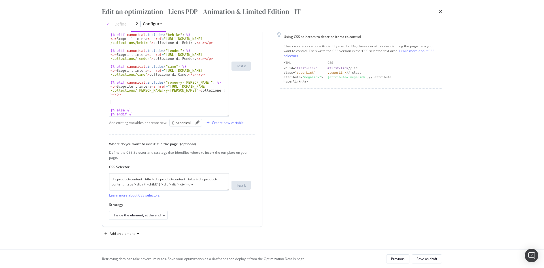
click at [118, 101] on div "{% elif ( canonical . includes ( "dragon" ) or canonical . includes ( "020173" …" at bounding box center [166, 53] width 115 height 144
paste textarea "<p>Scopri l’intera <a href="https://fr.st-dupont.com/collections/jules-verne">c…"
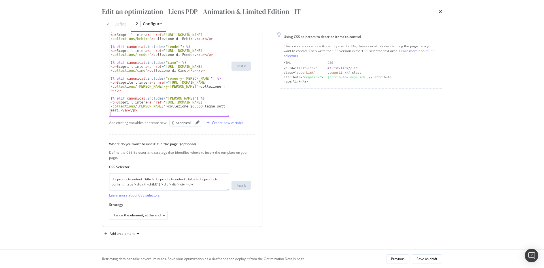
scroll to position [236, 0]
drag, startPoint x: 181, startPoint y: 104, endPoint x: 178, endPoint y: 103, distance: 2.8
click at [178, 103] on div "{% elif ( canonical . includes ( "dragon" ) or canonical . includes ( "020173" …" at bounding box center [166, 49] width 115 height 144
type textarea "<p>Scopri l’intera <a href="https://it.st-dupont.com/collections/jules-verne">c…"
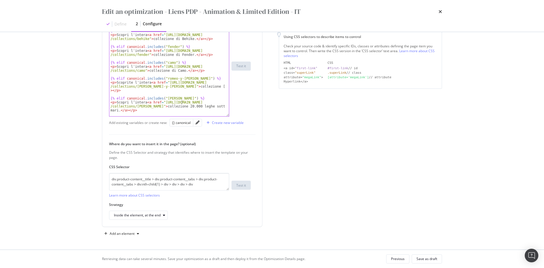
click at [314, 173] on div "Page elements to optimize Title: Update the page <title> . H1: Update an existi…" at bounding box center [360, 82] width 163 height 311
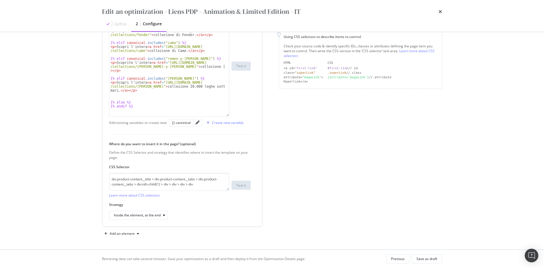
scroll to position [256, 0]
click at [417, 256] on div "Save as draft" at bounding box center [426, 258] width 21 height 5
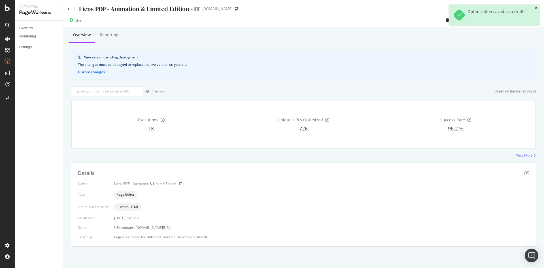
click at [535, 8] on icon "close toast" at bounding box center [535, 8] width 3 height 3
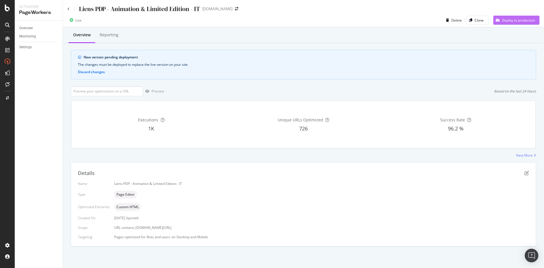
click at [535, 20] on button "Deploy to production" at bounding box center [516, 20] width 46 height 9
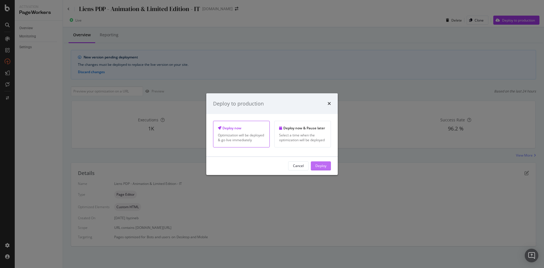
click at [322, 167] on div "Deploy" at bounding box center [320, 165] width 11 height 5
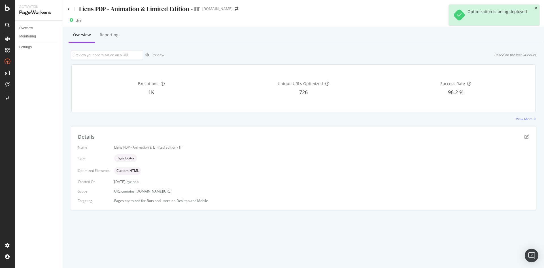
click at [535, 7] on icon "close toast" at bounding box center [535, 8] width 3 height 3
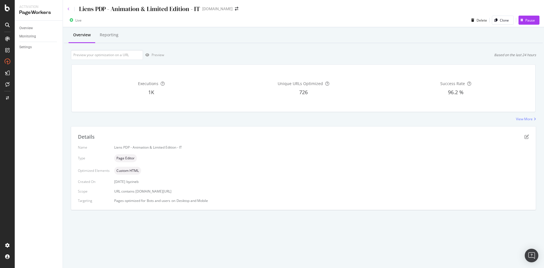
click at [69, 10] on icon at bounding box center [68, 8] width 2 height 3
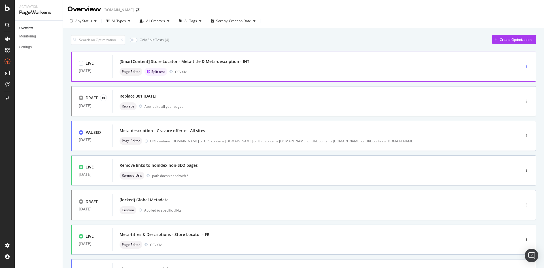
click at [523, 64] on div "button" at bounding box center [525, 66] width 5 height 8
click at [228, 116] on div "DRAFT 24 Sep. 2025 Replace 301 Sep 2025 Replace Applied to all your pages" at bounding box center [303, 101] width 465 height 30
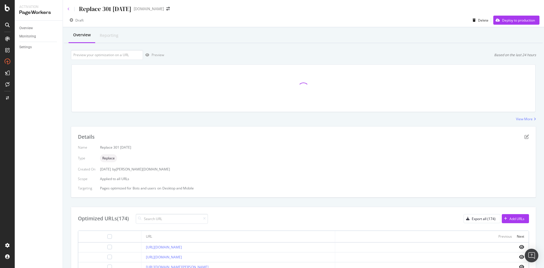
click at [69, 9] on icon at bounding box center [68, 8] width 2 height 3
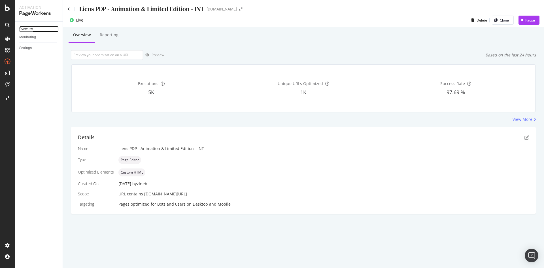
click at [31, 29] on div "Overview" at bounding box center [26, 29] width 14 height 6
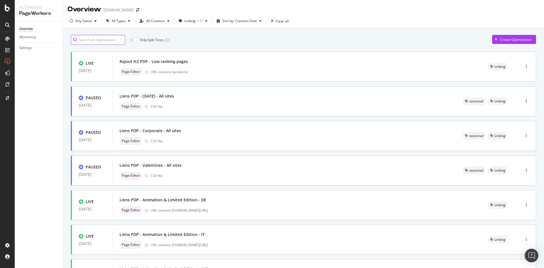
click at [86, 38] on input at bounding box center [98, 40] width 54 height 10
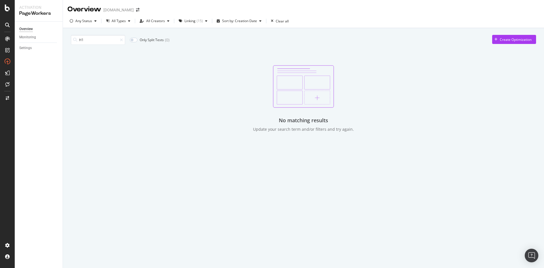
click at [120, 38] on div at bounding box center [119, 40] width 5 height 4
click at [190, 23] on div "Linking ( 15 )" at bounding box center [192, 21] width 33 height 8
click at [194, 70] on div "Linking" at bounding box center [193, 70] width 13 height 5
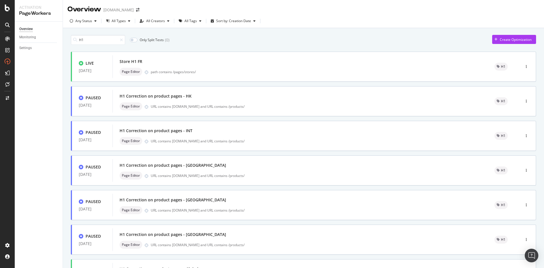
click at [285, 46] on div "H1 Only Split Tests ( 0 ) Create Optimization LIVE [DATE] Store H1 FR Page Edit…" at bounding box center [303, 220] width 465 height 377
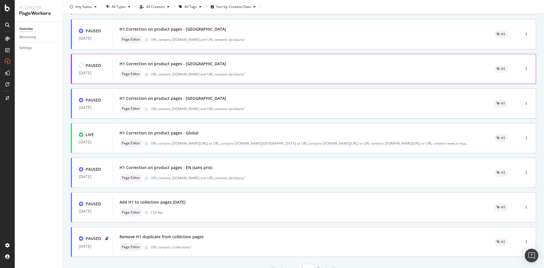
scroll to position [142, 0]
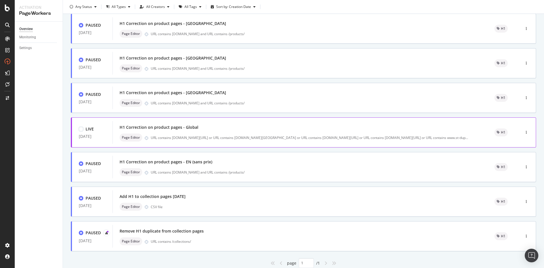
click at [279, 133] on div "Page Editor URL contains fr.st-dupont.com/products/ or URL contains uk.st-dupon…" at bounding box center [299, 137] width 361 height 8
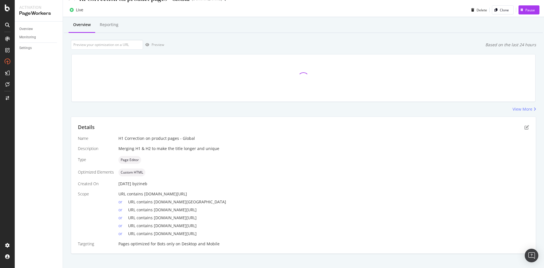
scroll to position [16, 0]
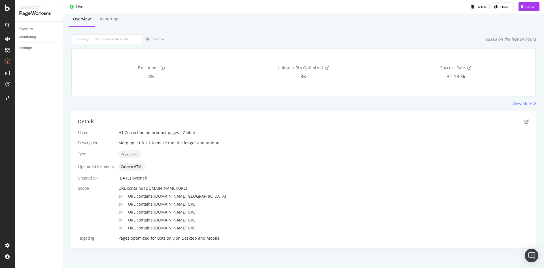
click at [388, 29] on div "Overview Reporting Preview Based on the last 24 hours Executions 4K Unique URLs…" at bounding box center [303, 139] width 481 height 256
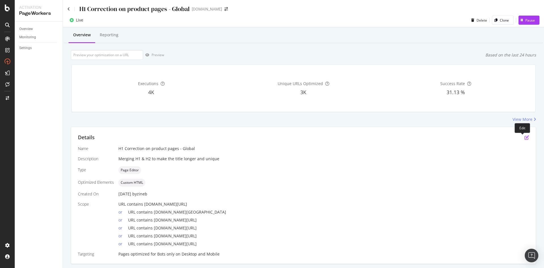
click at [524, 136] on icon "pen-to-square" at bounding box center [526, 137] width 5 height 5
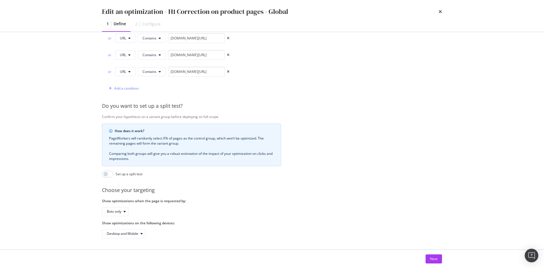
scroll to position [208, 0]
click at [429, 259] on button "Next" at bounding box center [433, 258] width 16 height 9
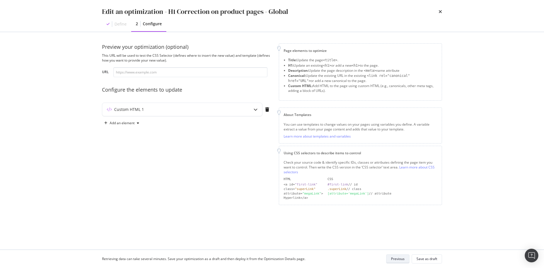
scroll to position [0, 0]
click at [242, 103] on div "Custom HTML 1" at bounding box center [182, 109] width 160 height 13
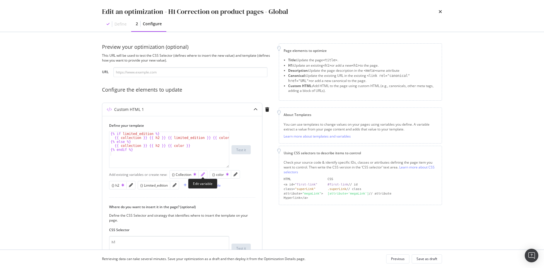
click at [201, 173] on icon "pencil" at bounding box center [203, 174] width 4 height 4
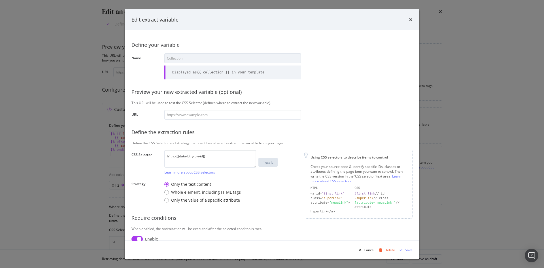
scroll to position [23, 0]
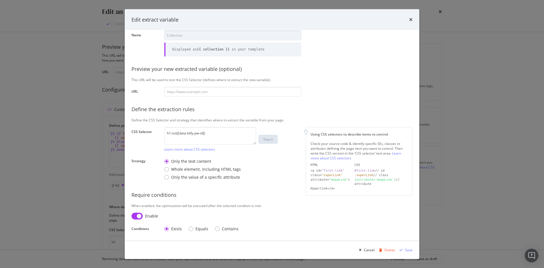
click at [136, 219] on input "modal" at bounding box center [136, 215] width 11 height 7
checkbox input "false"
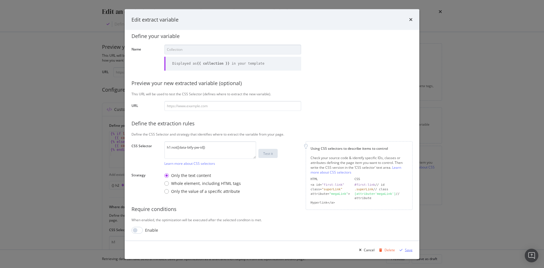
click at [410, 250] on div "Save" at bounding box center [409, 249] width 8 height 5
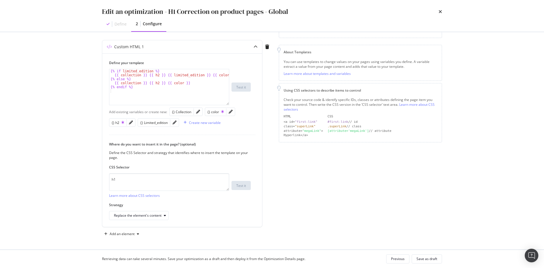
scroll to position [63, 0]
click at [430, 262] on div "Save as draft" at bounding box center [426, 259] width 21 height 8
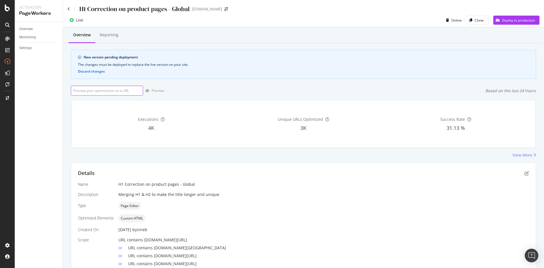
click at [121, 90] on input "url" at bounding box center [107, 91] width 72 height 10
paste input "https://de.st-dupont.com/products/gurtel-line-d-schwarz-8300002"
type input "https://de.st-dupont.com/products/gurtel-line-d-schwarz-8300002"
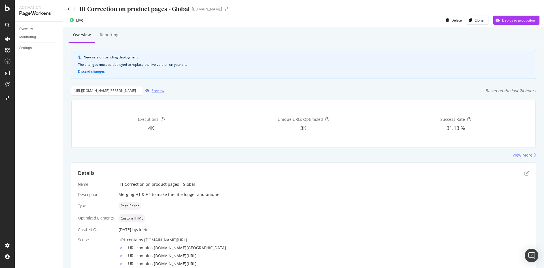
click at [162, 92] on div "Preview" at bounding box center [157, 90] width 12 height 5
click at [507, 18] on div "Deploy to production" at bounding box center [518, 20] width 33 height 5
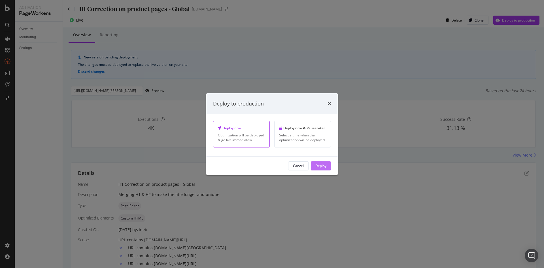
click at [322, 168] on div "Deploy" at bounding box center [320, 165] width 11 height 5
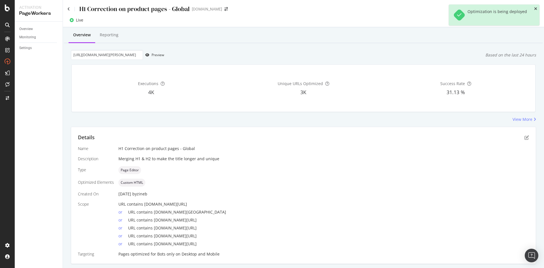
click at [536, 9] on icon "close toast" at bounding box center [535, 9] width 3 height 4
